Goal: Information Seeking & Learning: Learn about a topic

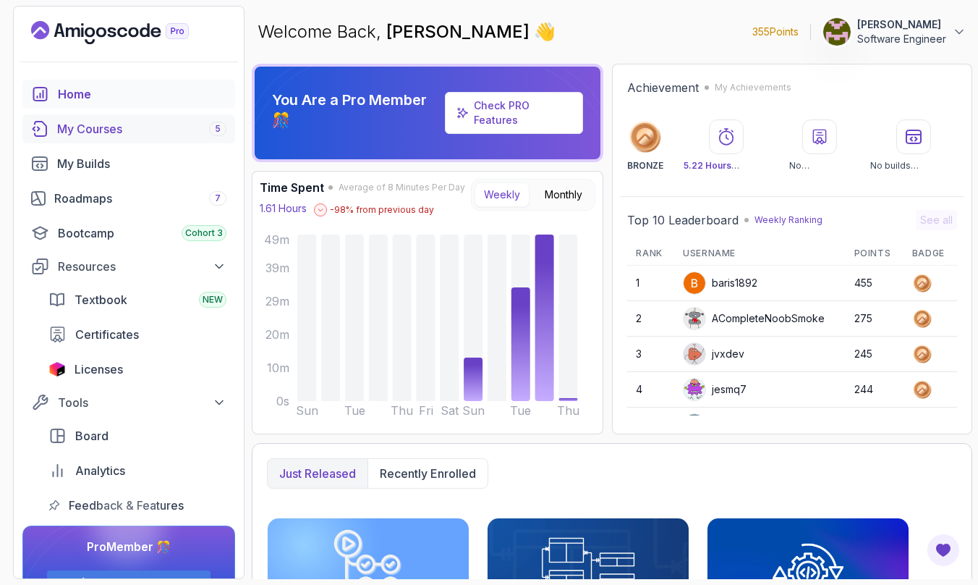
click at [157, 127] on div "My Courses 5" at bounding box center [141, 128] width 169 height 17
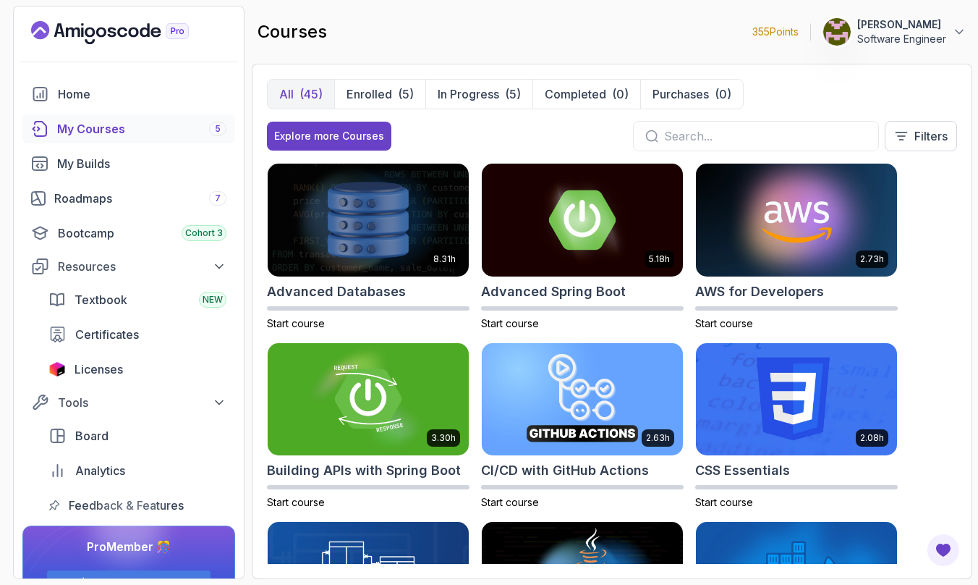
click at [815, 140] on input "text" at bounding box center [765, 135] width 203 height 17
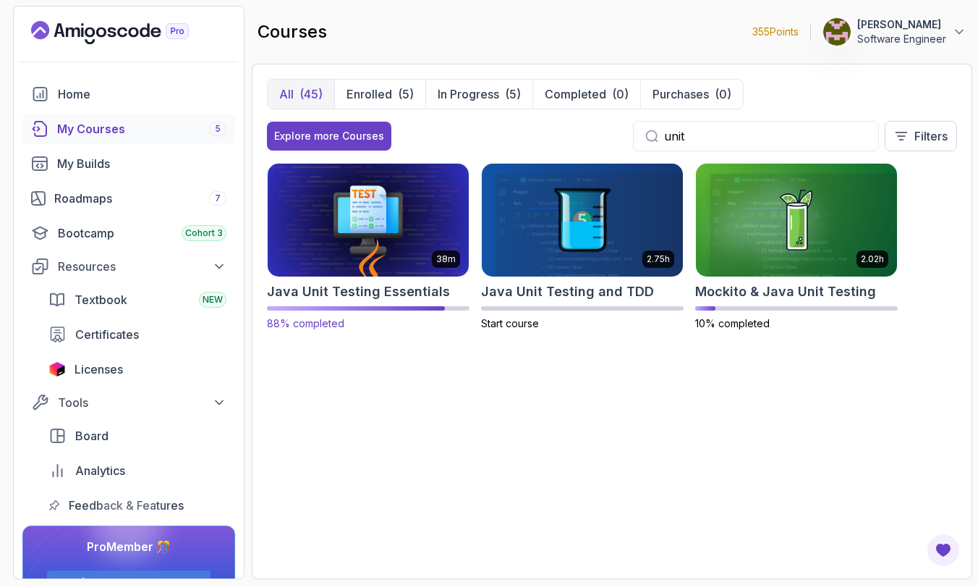
type input "unit"
click at [397, 219] on img at bounding box center [368, 220] width 211 height 118
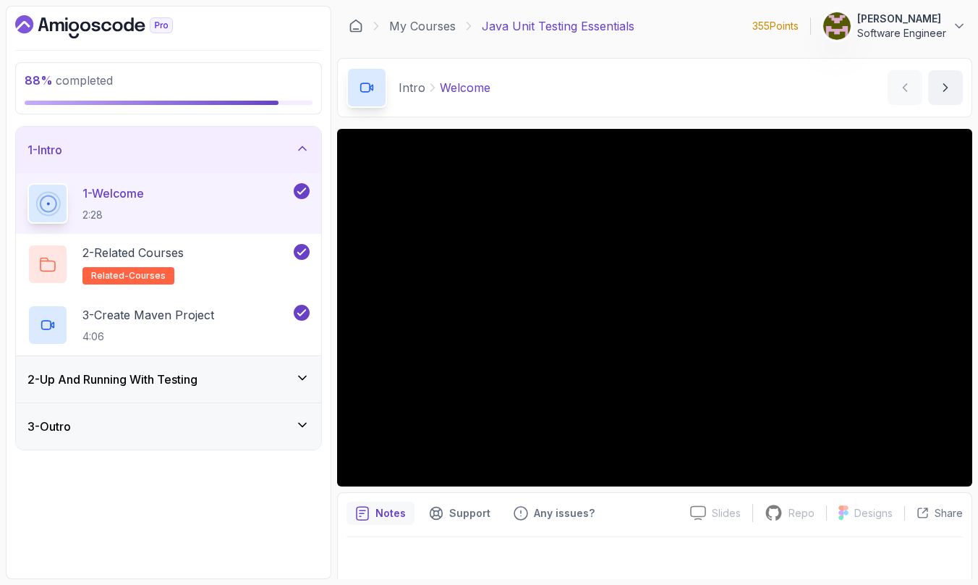
click at [151, 383] on h3 "2 - Up And Running With Testing" at bounding box center [112, 378] width 170 height 17
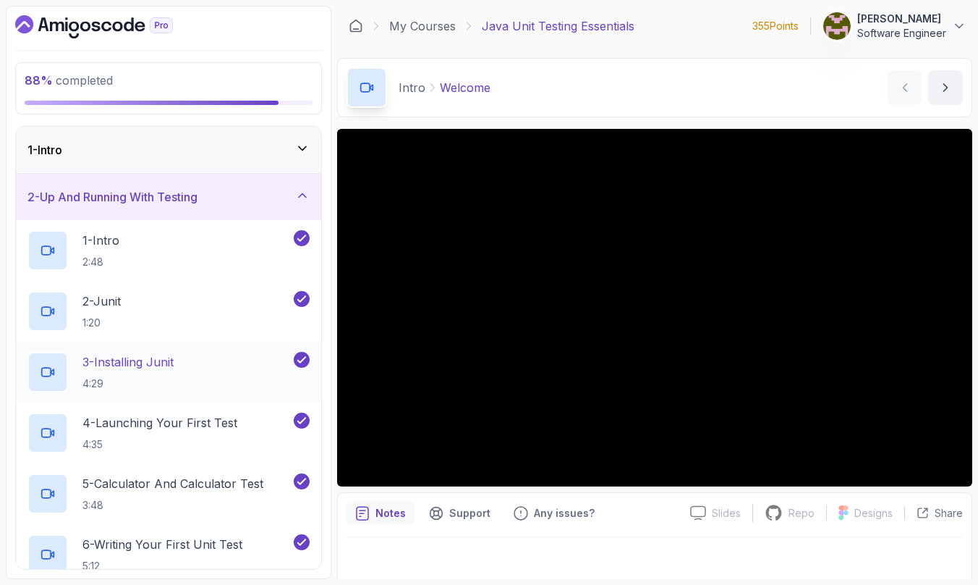
click at [198, 385] on div "3 - Installing Junit 4:29" at bounding box center [158, 372] width 263 height 41
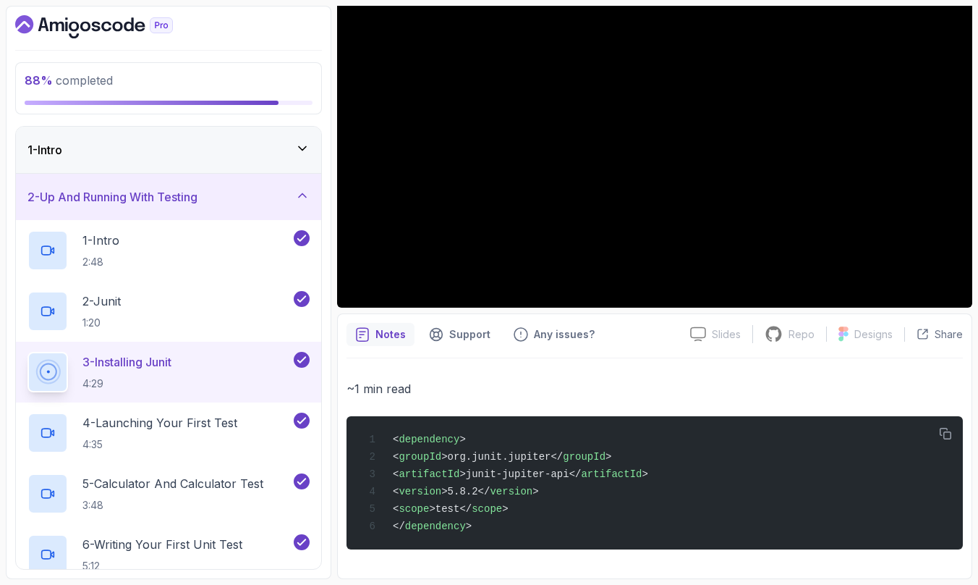
scroll to position [183, 0]
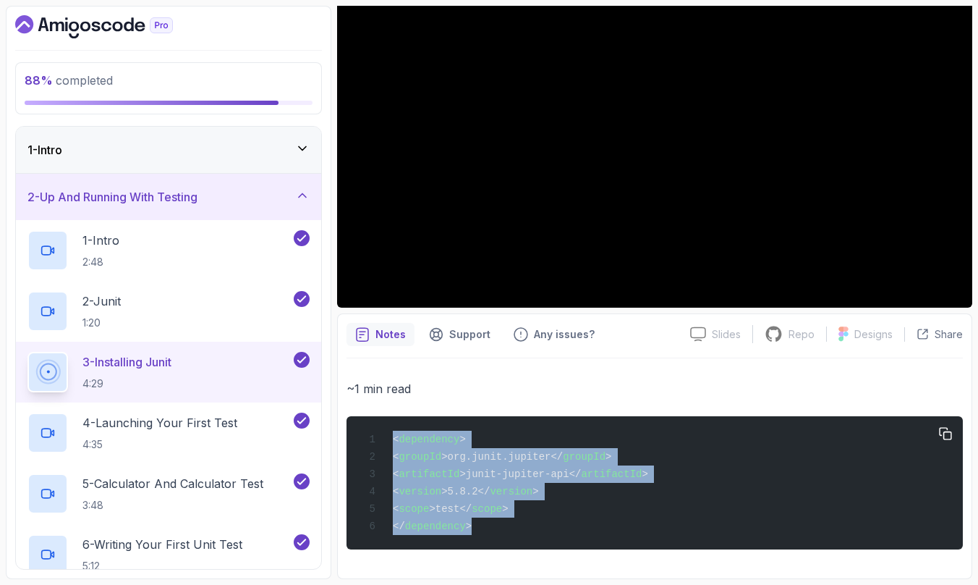
drag, startPoint x: 396, startPoint y: 436, endPoint x: 477, endPoint y: 526, distance: 121.4
click at [477, 517] on div "< dependency > < groupId >org.junit.jupiter</ groupId > < artifactId >junit-jup…" at bounding box center [654, 483] width 593 height 116
click at [507, 480] on div "< dependency > < groupId >org.junit.jupiter</ groupId > < artifactId >junit-jup…" at bounding box center [654, 483] width 593 height 116
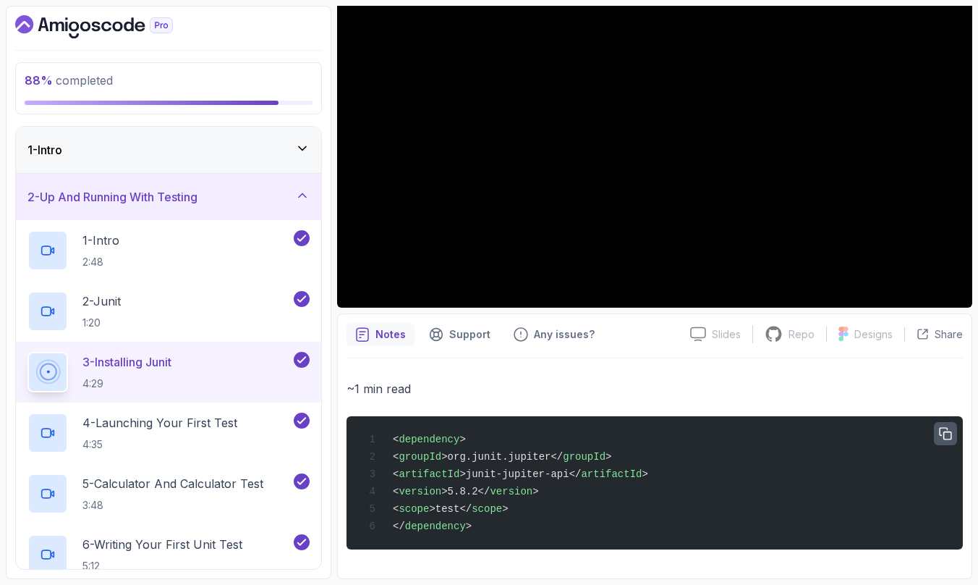
click at [949, 431] on icon "button" at bounding box center [945, 433] width 13 height 13
click at [534, 369] on div "~1 min read < dependency > < groupId >org.junit.jupiter</ groupId > < artifactI…" at bounding box center [655, 463] width 617 height 211
click at [164, 438] on p "4:35" at bounding box center [159, 444] width 155 height 14
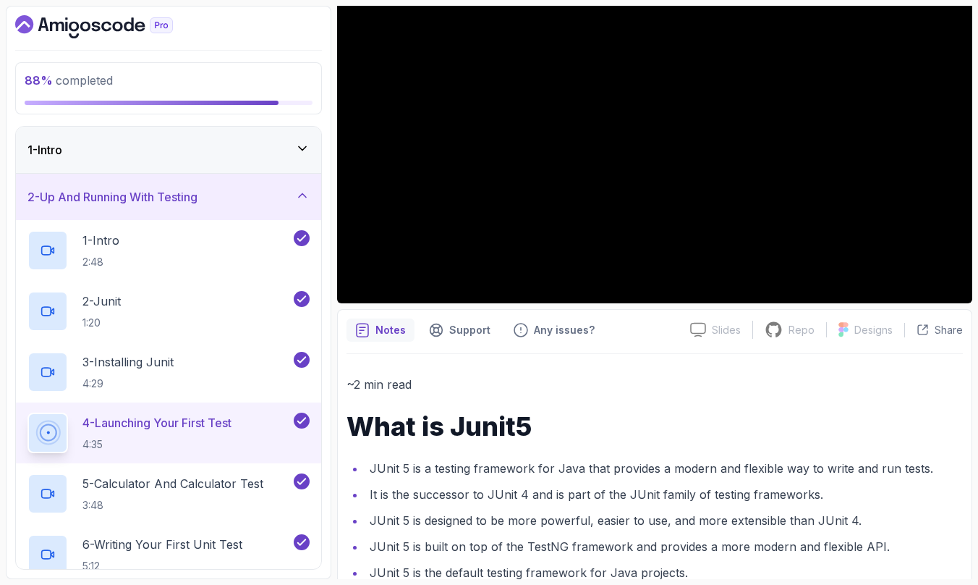
scroll to position [125, 0]
